Goal: Transaction & Acquisition: Purchase product/service

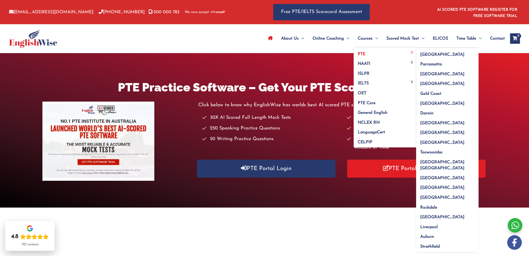
click at [387, 53] on link "PTE" at bounding box center [384, 52] width 62 height 10
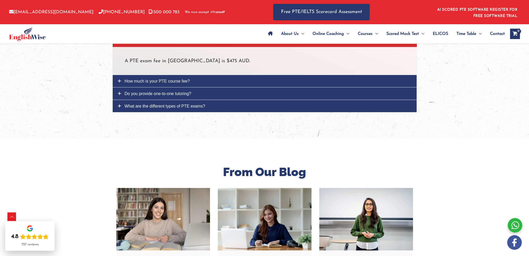
scroll to position [1794, 0]
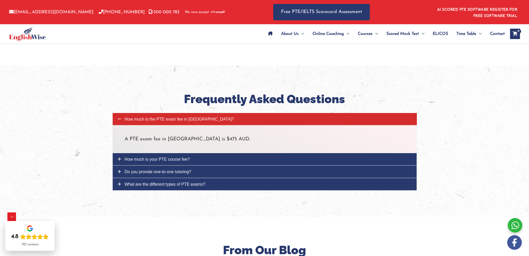
click at [164, 157] on span "How much is your PTE course fee?" at bounding box center [157, 159] width 65 height 4
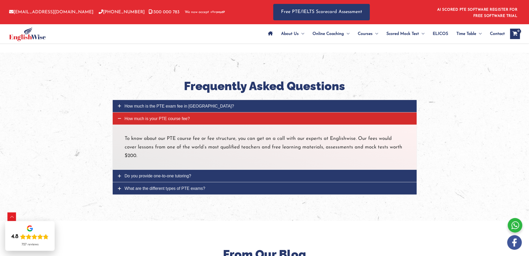
scroll to position [1820, 0]
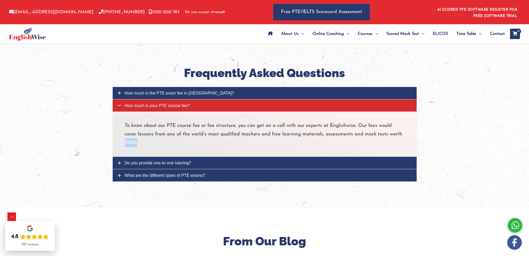
drag, startPoint x: 146, startPoint y: 126, endPoint x: 124, endPoint y: 126, distance: 21.6
click at [125, 126] on p "To know about our PTE course fee or fee structure, you can get on a call with o…" at bounding box center [265, 134] width 280 height 26
click at [153, 127] on p "To know about our PTE course fee or fee structure, you can get on a call with o…" at bounding box center [265, 134] width 280 height 26
click at [138, 126] on p "To know about our PTE course fee or fee structure, you can get on a call with o…" at bounding box center [265, 134] width 280 height 26
drag, startPoint x: 146, startPoint y: 127, endPoint x: 125, endPoint y: 127, distance: 20.5
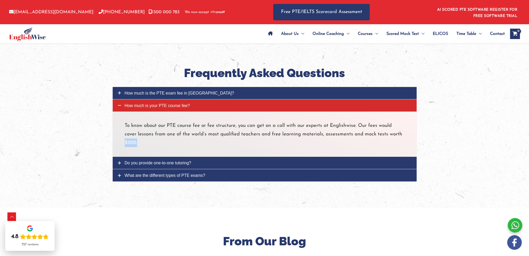
click at [125, 127] on p "To know about our PTE course fee or fee structure, you can get on a call with o…" at bounding box center [265, 134] width 280 height 26
click at [145, 127] on p "To know about our PTE course fee or fee structure, you can get on a call with o…" at bounding box center [265, 134] width 280 height 26
click at [162, 160] on span "Do you provide one-to-one tutoring?" at bounding box center [158, 162] width 67 height 4
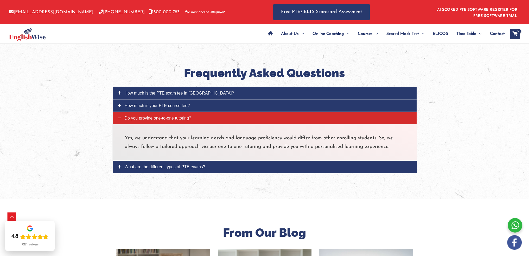
click at [165, 103] on span "How much is your PTE course fee?" at bounding box center [157, 105] width 65 height 4
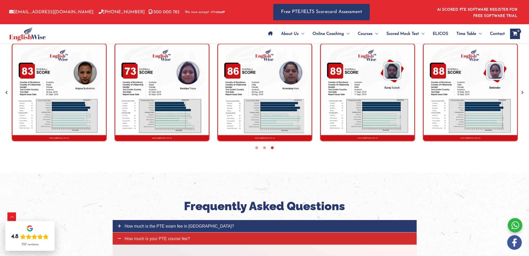
scroll to position [1638, 0]
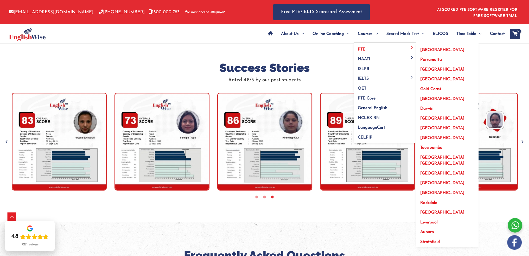
click at [430, 49] on span "[GEOGRAPHIC_DATA]" at bounding box center [442, 50] width 44 height 4
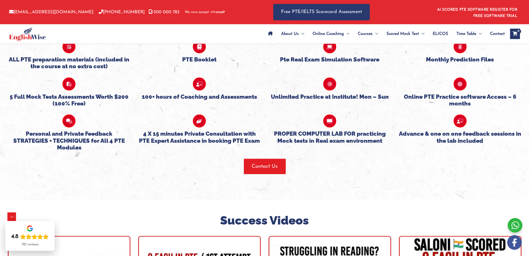
scroll to position [1248, 0]
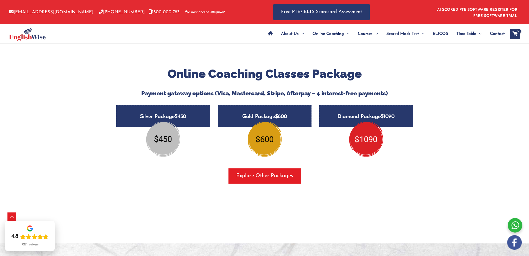
scroll to position [598, 0]
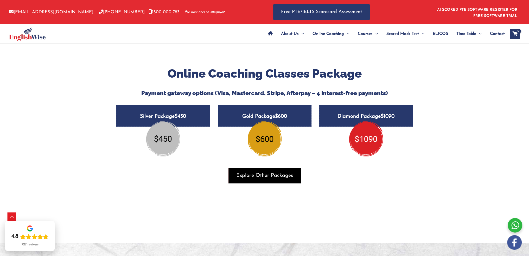
click at [267, 172] on span "Explore Other Packages" at bounding box center [264, 175] width 57 height 7
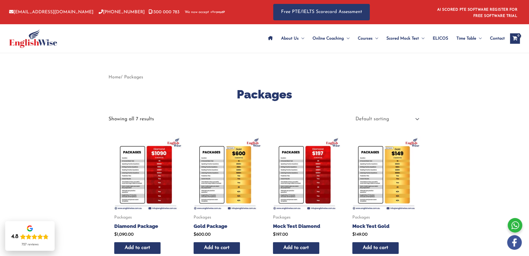
scroll to position [52, 0]
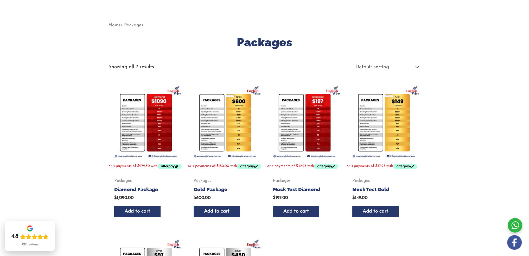
click at [162, 119] on img at bounding box center [145, 121] width 74 height 74
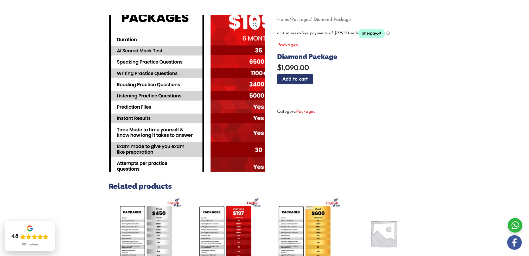
scroll to position [52, 0]
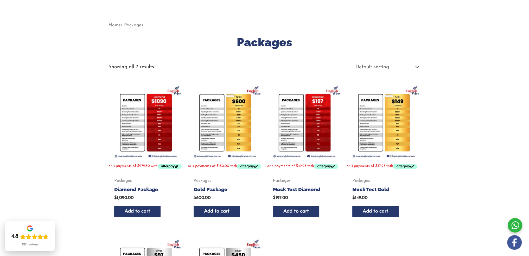
click at [230, 128] on img at bounding box center [225, 121] width 74 height 74
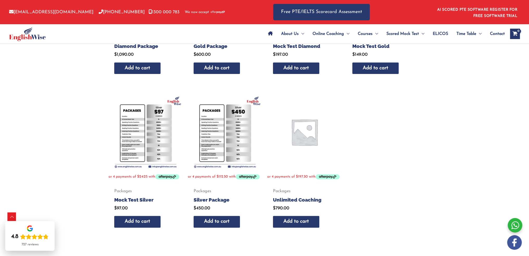
scroll to position [182, 0]
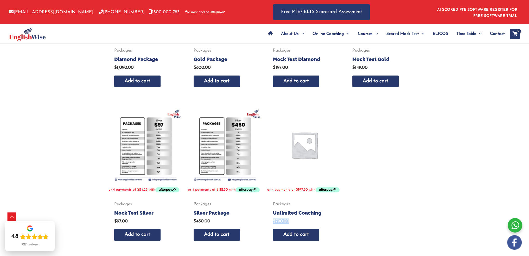
drag, startPoint x: 292, startPoint y: 226, endPoint x: 268, endPoint y: 229, distance: 23.8
click at [268, 229] on div "Packages Unlimited Coaching $ 790.00 Add to cart" at bounding box center [304, 222] width 74 height 42
click at [309, 224] on span "$ 790.00" at bounding box center [304, 221] width 62 height 6
drag, startPoint x: 289, startPoint y: 229, endPoint x: 272, endPoint y: 228, distance: 16.9
click at [272, 228] on div "Packages Unlimited Coaching $ 790.00 Add to cart" at bounding box center [304, 222] width 74 height 42
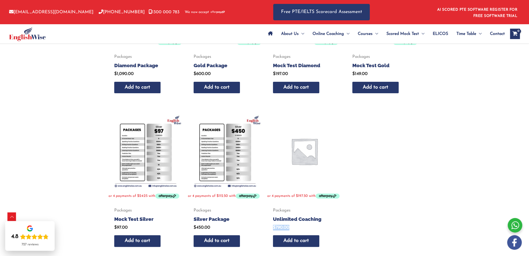
scroll to position [208, 0]
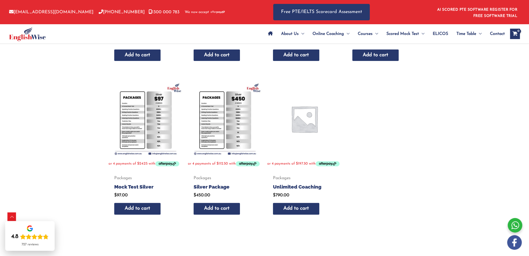
click at [378, 234] on ul "Packages Diamond Package $ 1,090.00 Add to cart Packages Gold Package $ 600.00 …" at bounding box center [264, 81] width 312 height 307
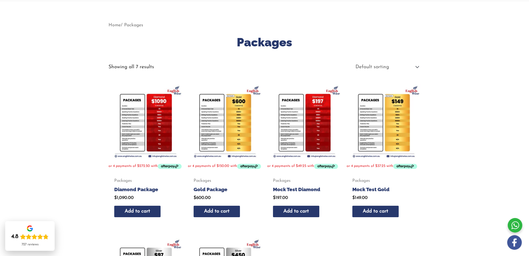
scroll to position [0, 0]
